Goal: Find specific page/section: Find specific page/section

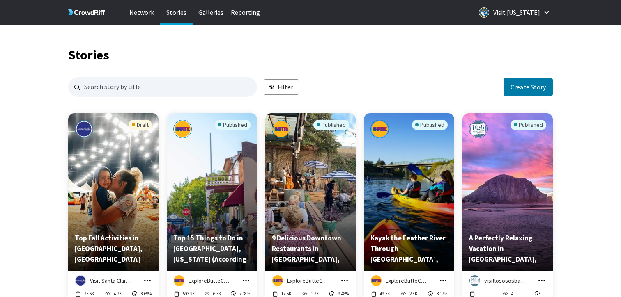
scroll to position [797, 485]
click at [193, 84] on input "Search for stories by name. Press enter to submit." at bounding box center [162, 87] width 189 height 20
type input "lodi"
click at [157, 88] on input "lodi" at bounding box center [162, 87] width 189 height 20
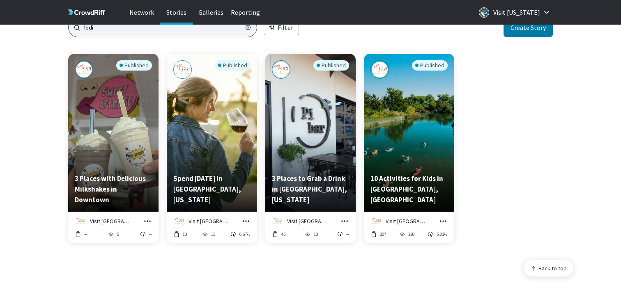
scroll to position [64, 0]
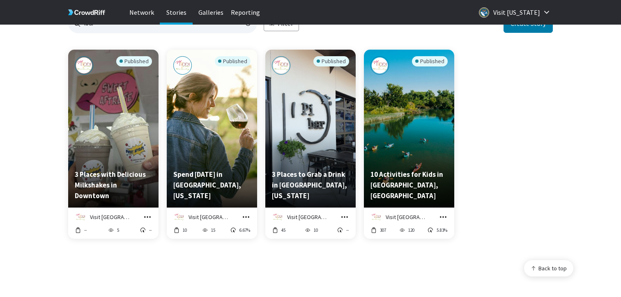
click at [154, 216] on div "Visit Lodi Manage Story Preview Copy embed code Hide from network -- 5 --" at bounding box center [113, 223] width 90 height 31
click at [144, 216] on icon "grid" at bounding box center [147, 217] width 8 height 8
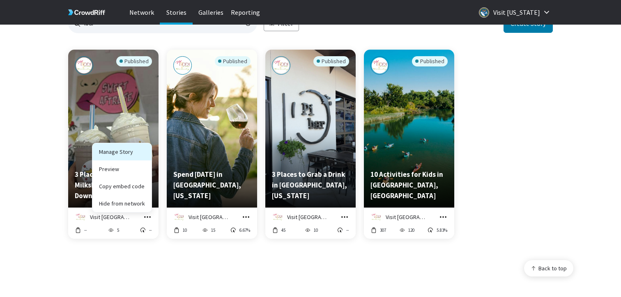
click at [125, 155] on link "Manage Story" at bounding box center [121, 151] width 59 height 17
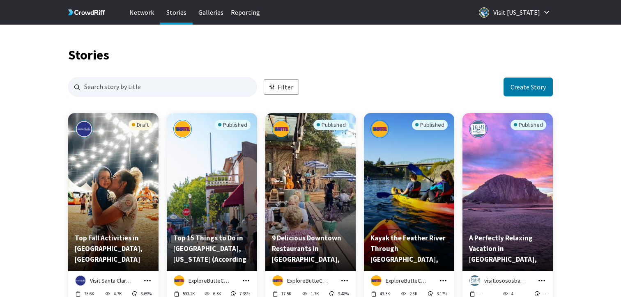
scroll to position [797, 485]
click at [202, 85] on input "Search for stories by name. Press enter to submit." at bounding box center [162, 87] width 189 height 20
click at [88, 89] on input "de norte" at bounding box center [162, 87] width 189 height 20
click at [93, 91] on input "de norte" at bounding box center [162, 87] width 189 height 20
click at [92, 90] on input "de norte" at bounding box center [162, 87] width 189 height 20
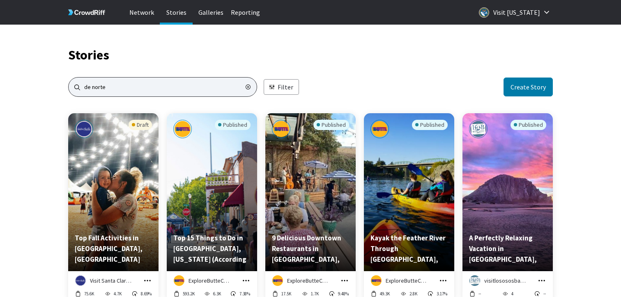
click at [91, 90] on input "de norte" at bounding box center [162, 87] width 189 height 20
click at [90, 87] on input "de norte" at bounding box center [162, 87] width 189 height 20
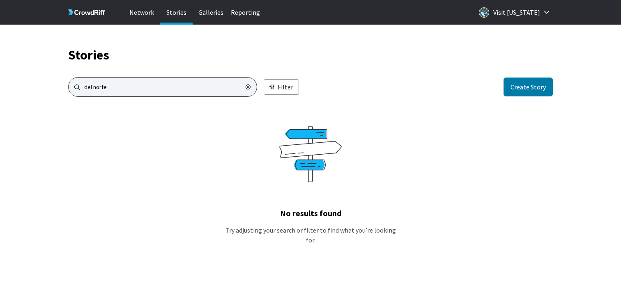
click at [176, 91] on input "del norte" at bounding box center [162, 87] width 189 height 20
click at [151, 87] on input "[PERSON_NAME]" at bounding box center [162, 87] width 189 height 20
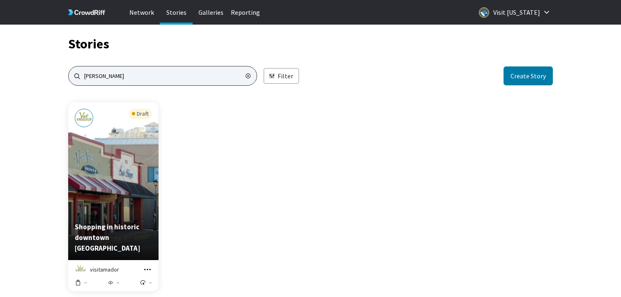
scroll to position [14, 0]
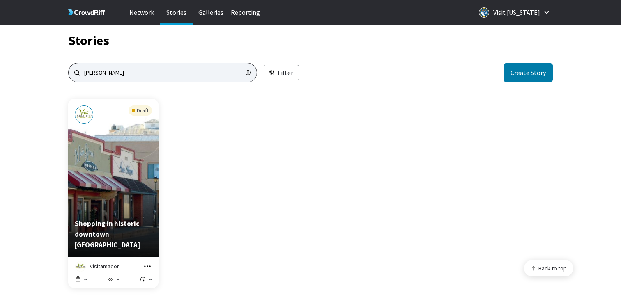
click at [201, 69] on input "[PERSON_NAME]" at bounding box center [162, 73] width 189 height 20
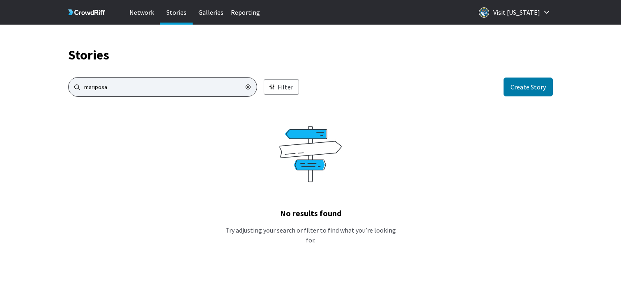
scroll to position [0, 0]
click at [147, 89] on input "mariposa" at bounding box center [162, 87] width 189 height 20
click at [147, 88] on input "mariposa" at bounding box center [162, 87] width 189 height 20
click at [170, 85] on input "Santa [PERSON_NAME]" at bounding box center [162, 87] width 189 height 20
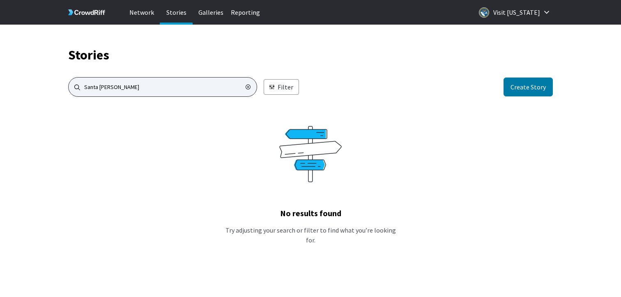
click at [170, 85] on input "Santa [PERSON_NAME]" at bounding box center [162, 87] width 189 height 20
type input "concord"
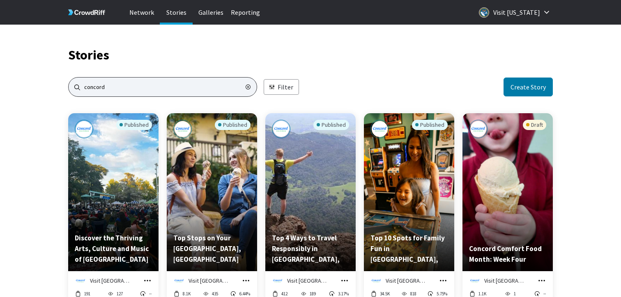
scroll to position [598, 485]
